Goal: Task Accomplishment & Management: Manage account settings

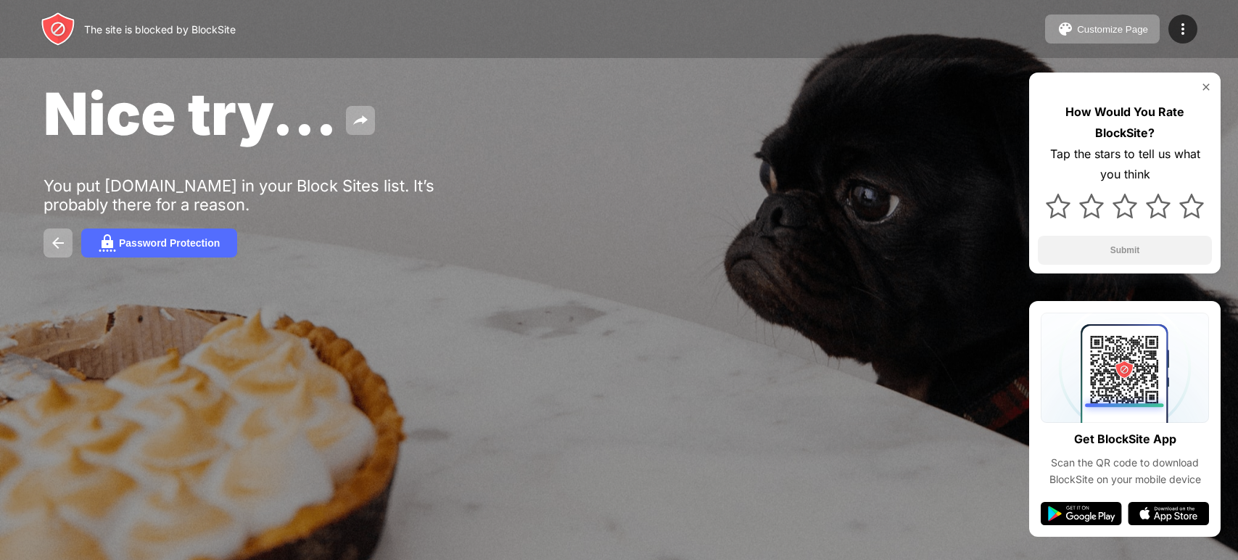
click at [1188, 31] on img at bounding box center [1182, 28] width 17 height 17
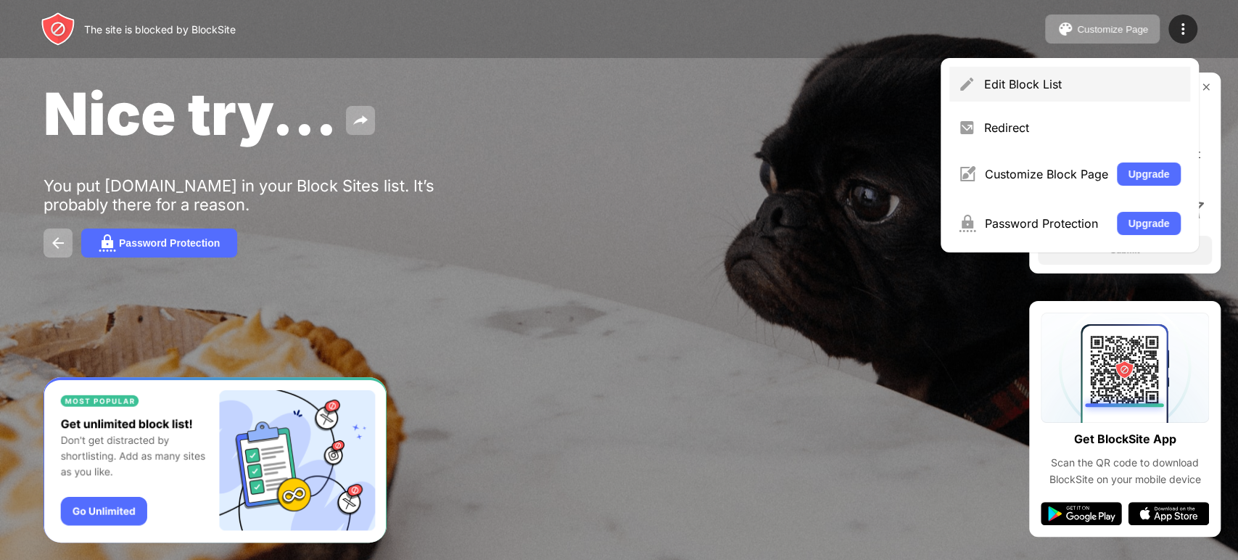
click at [1031, 84] on div "Edit Block List" at bounding box center [1082, 84] width 197 height 14
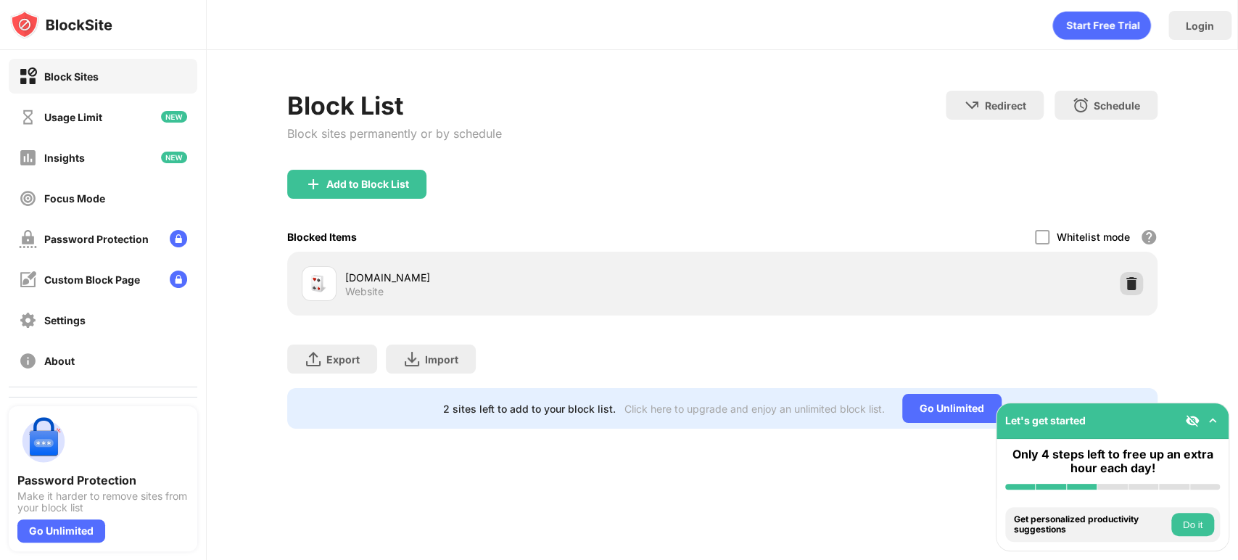
click at [1137, 277] on img at bounding box center [1131, 283] width 14 height 14
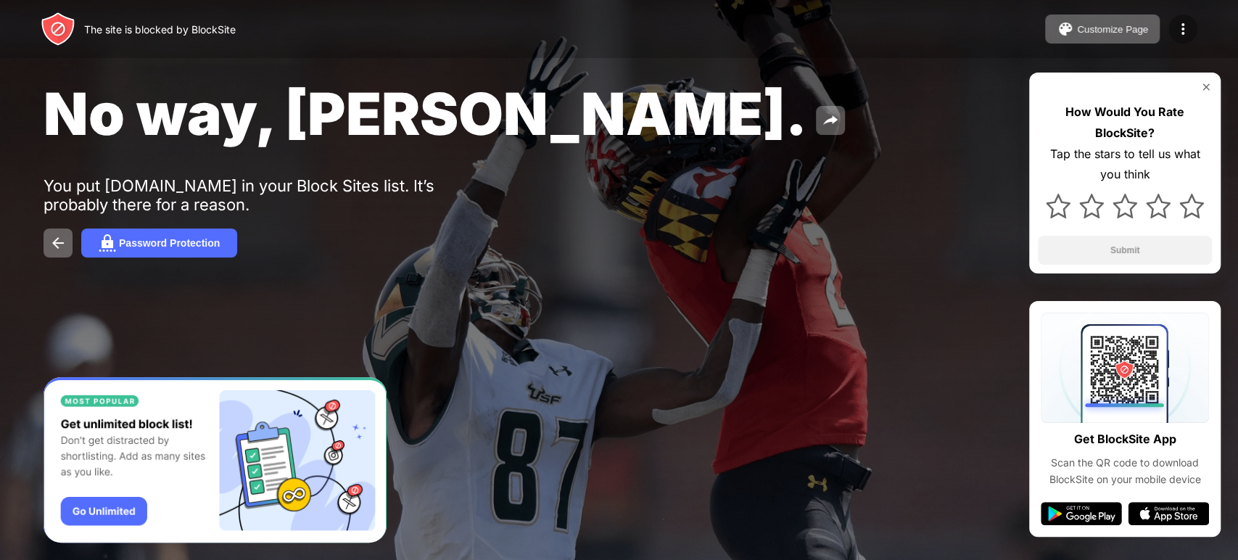
click at [1185, 25] on img at bounding box center [1182, 28] width 17 height 17
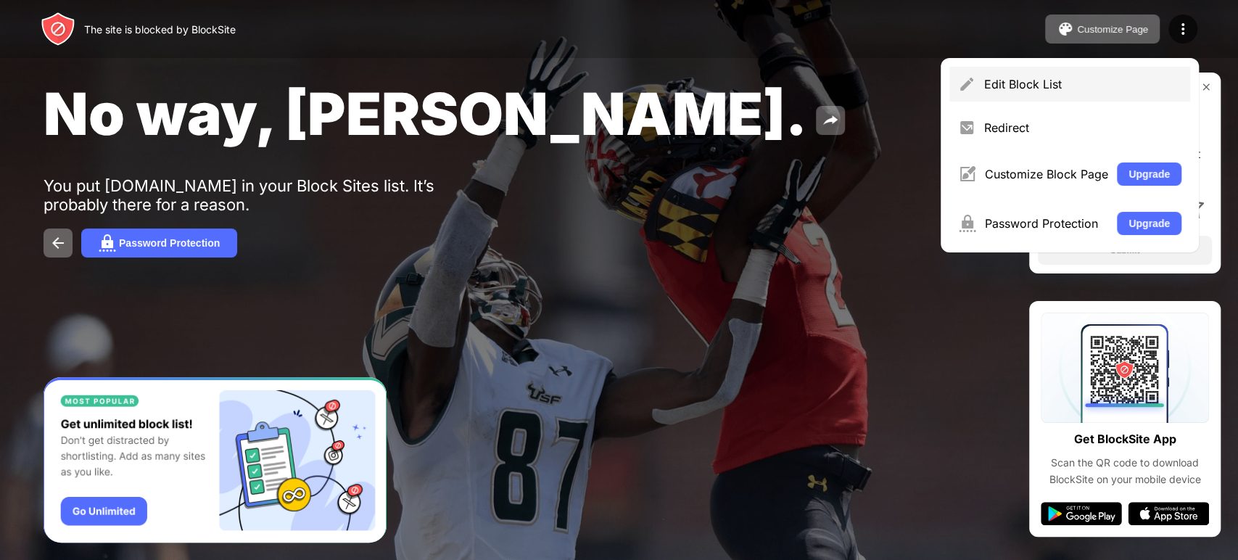
click at [1044, 73] on div "Edit Block List" at bounding box center [1069, 84] width 241 height 35
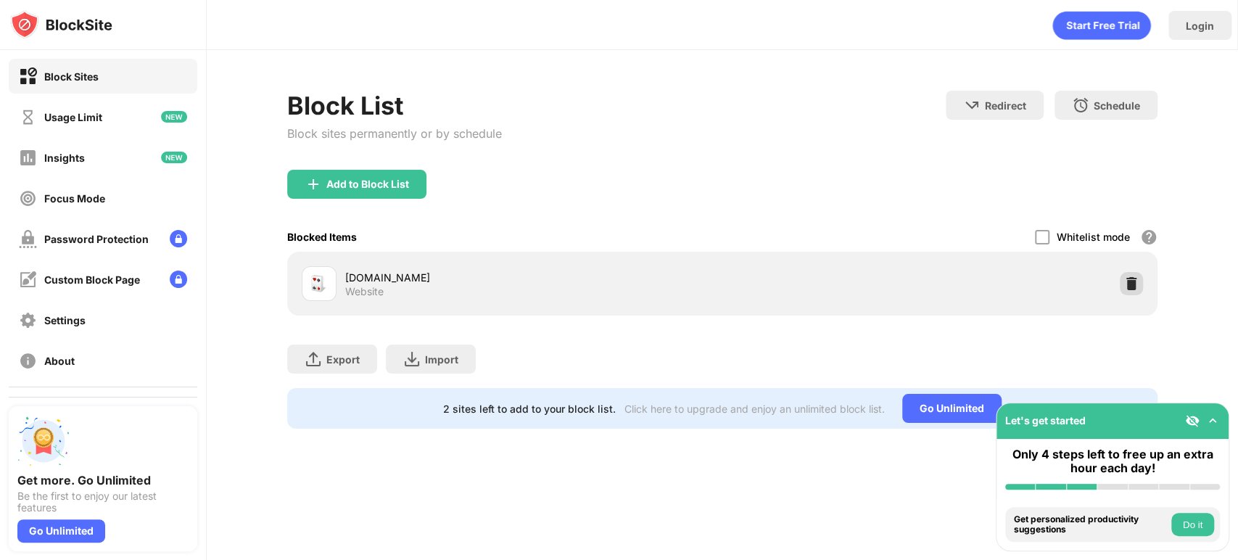
click at [1131, 281] on img at bounding box center [1131, 283] width 14 height 14
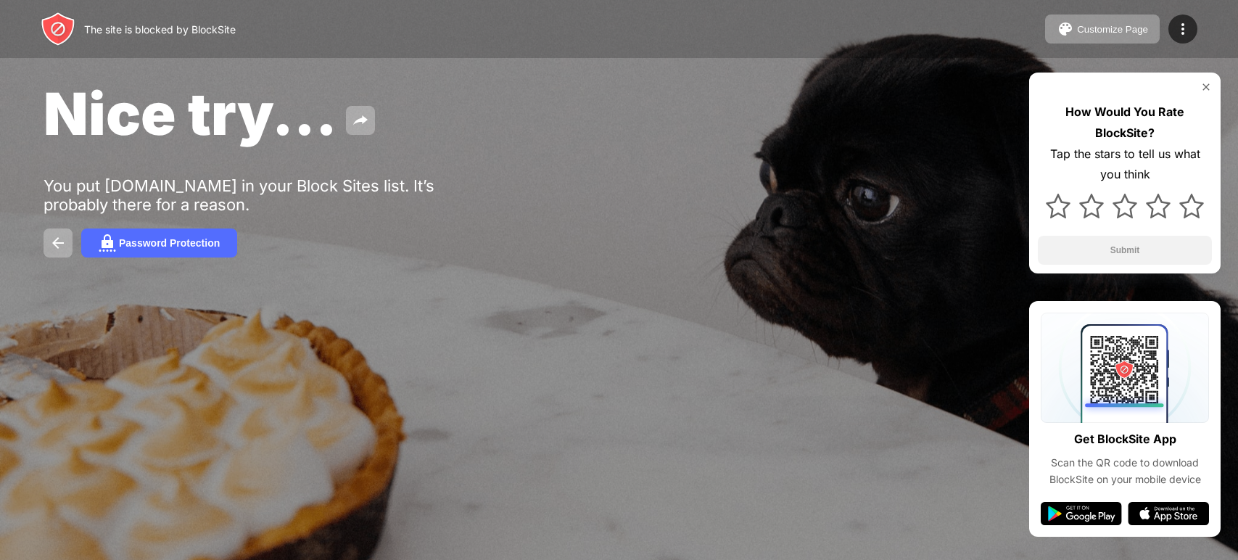
click at [1193, 29] on div at bounding box center [1182, 28] width 29 height 29
click at [0, 0] on div "Edit Block List" at bounding box center [0, 0] width 0 height 0
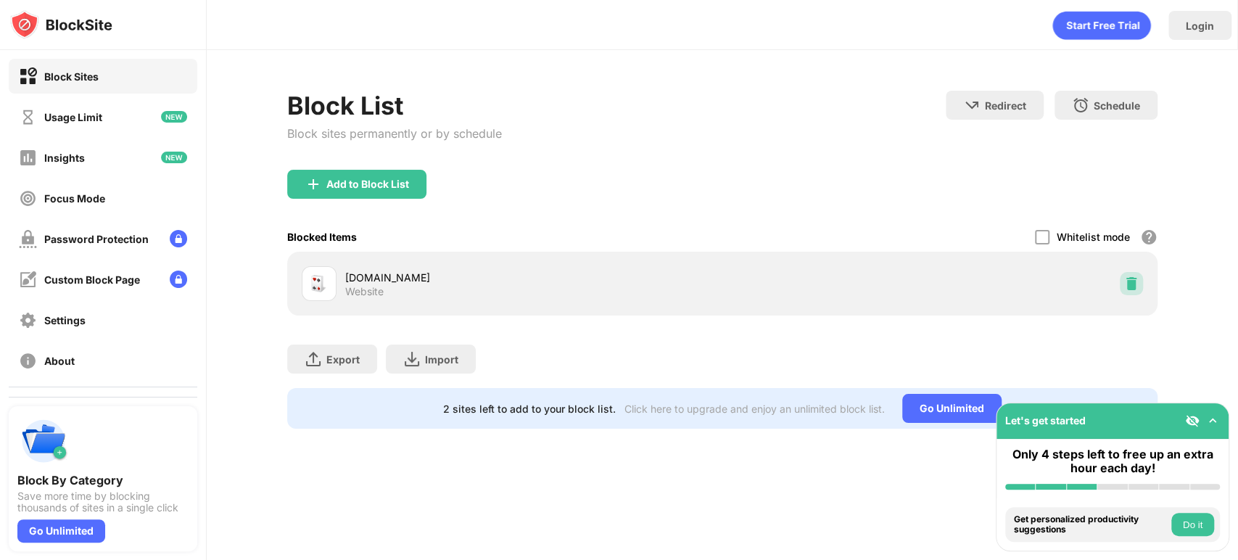
click at [1134, 283] on img at bounding box center [1131, 283] width 14 height 14
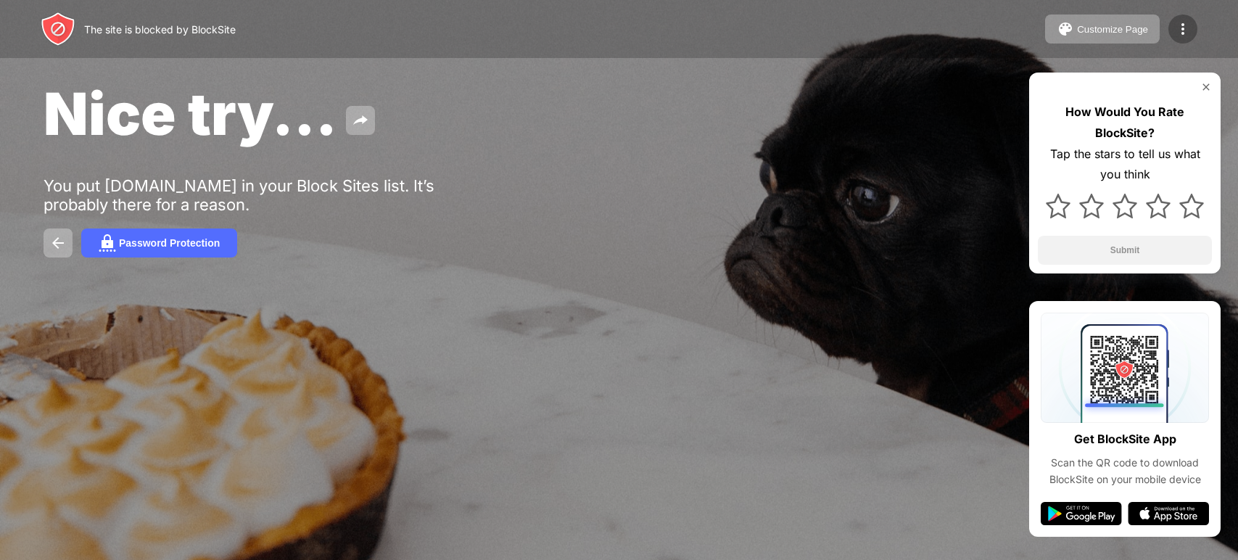
click at [1184, 34] on img at bounding box center [1182, 28] width 17 height 17
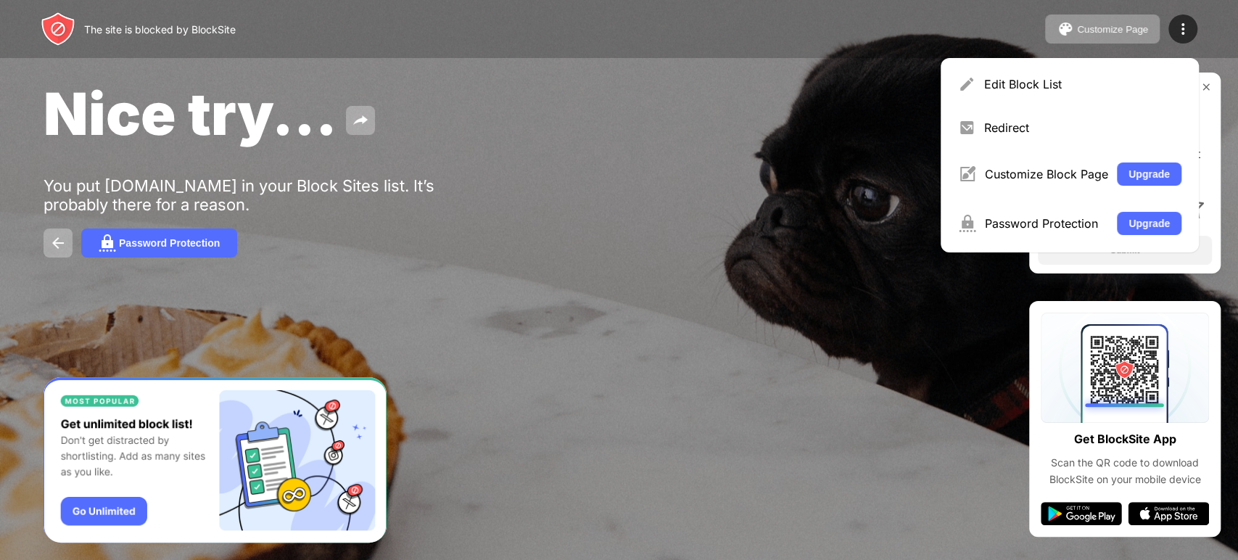
click at [1073, 77] on div "Edit Block List" at bounding box center [1082, 84] width 197 height 14
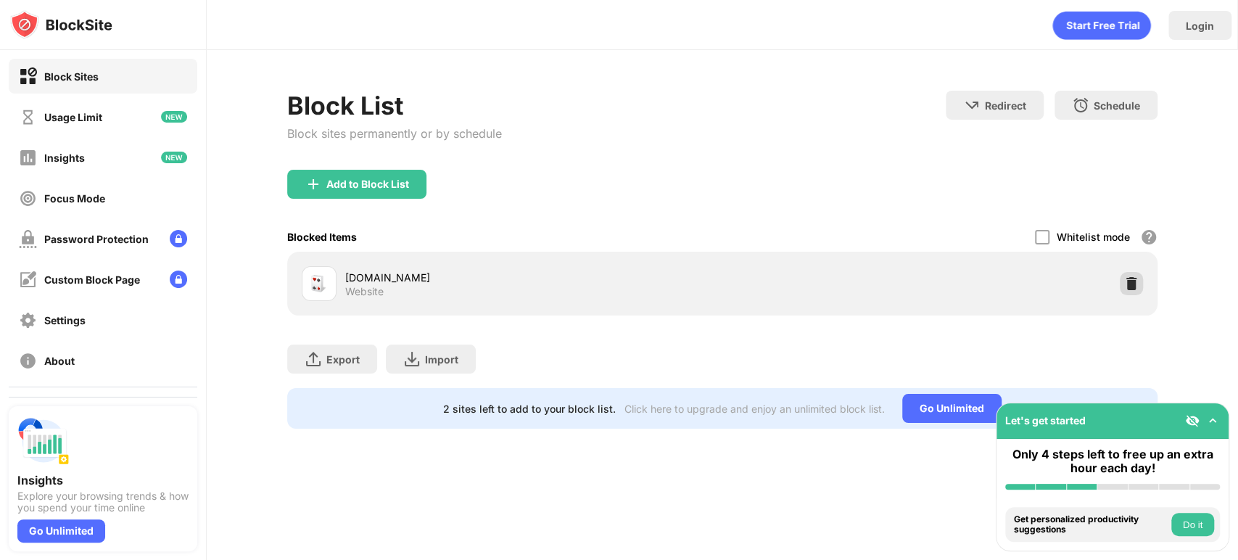
click at [1134, 286] on img at bounding box center [1131, 283] width 14 height 14
